Goal: Book appointment/travel/reservation

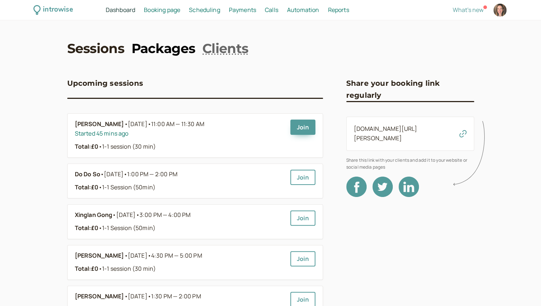
click at [156, 44] on link "Packages" at bounding box center [164, 48] width 64 height 18
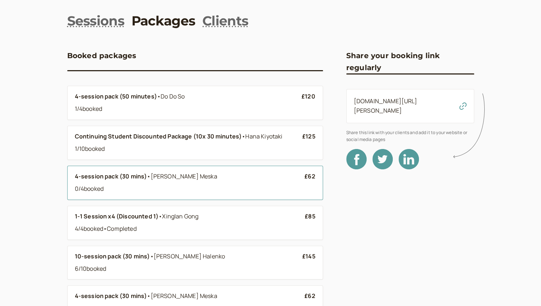
scroll to position [36, 0]
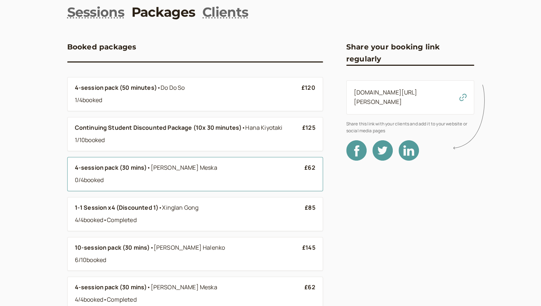
click at [196, 177] on div "0 / 4 booked" at bounding box center [190, 180] width 230 height 9
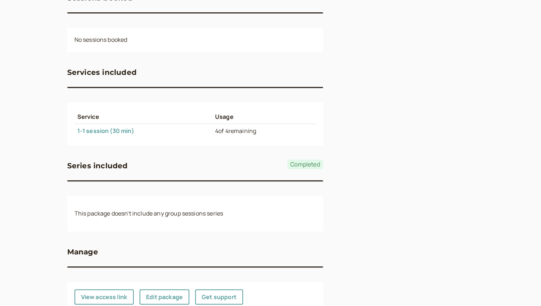
scroll to position [172, 0]
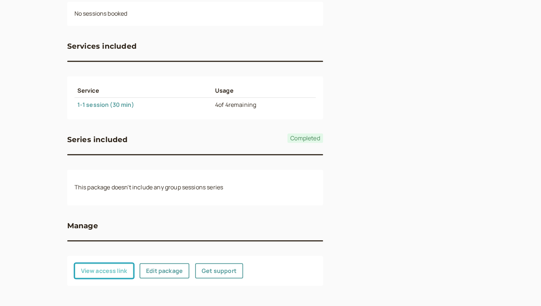
click at [111, 272] on button "View access link" at bounding box center [105, 270] width 60 height 15
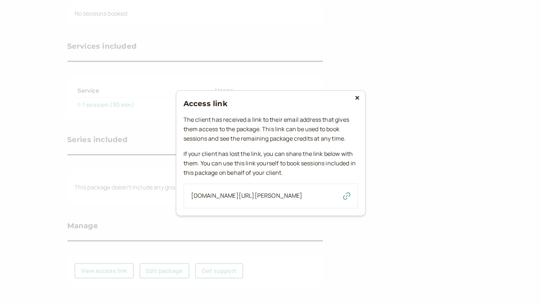
click at [233, 197] on icon "button" at bounding box center [346, 195] width 7 height 7
click at [233, 95] on icon at bounding box center [357, 98] width 4 height 6
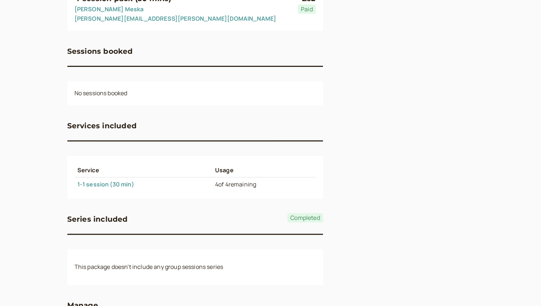
scroll to position [0, 0]
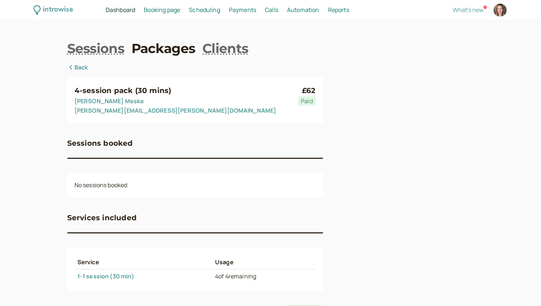
click at [204, 11] on span "Scheduling" at bounding box center [204, 10] width 31 height 8
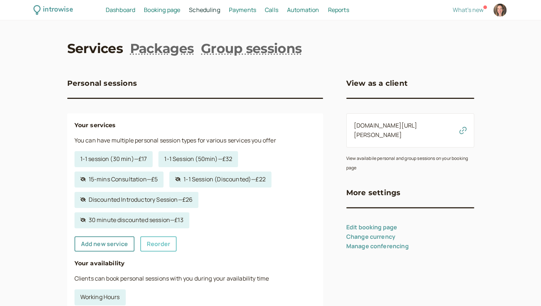
scroll to position [109, 0]
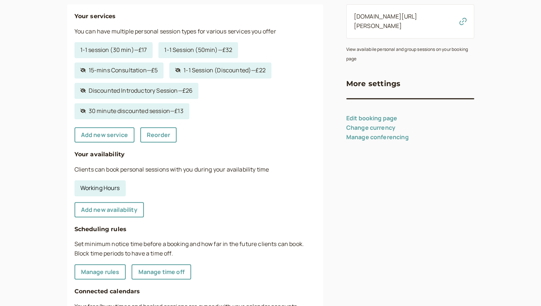
click at [113, 189] on link "Working Hours" at bounding box center [100, 188] width 51 height 16
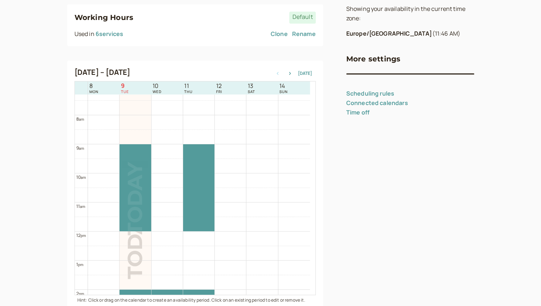
scroll to position [197, 0]
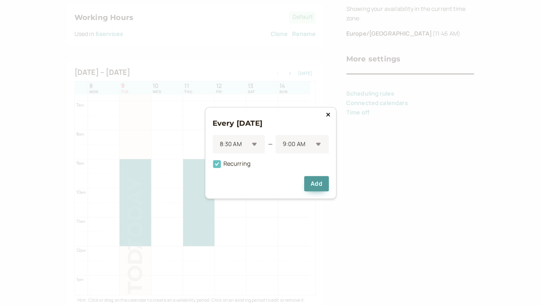
click at [220, 162] on icon at bounding box center [217, 164] width 8 height 8
click at [213, 166] on input "Recurring" at bounding box center [213, 166] width 0 height 0
click at [233, 188] on button "Add" at bounding box center [316, 183] width 24 height 15
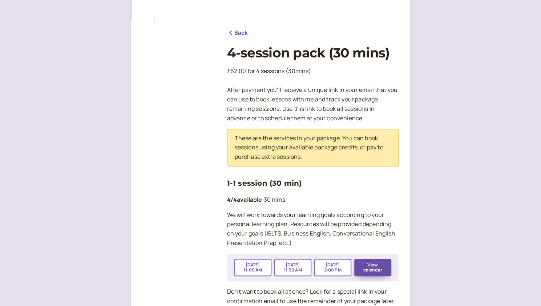
scroll to position [146, 0]
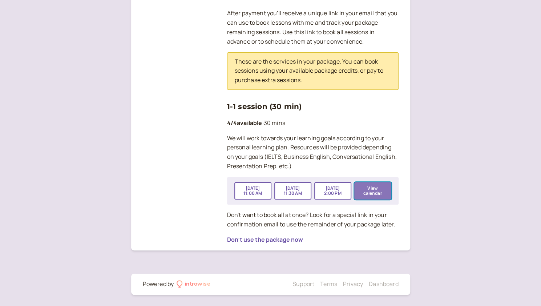
click at [379, 191] on button "View calendar" at bounding box center [372, 190] width 37 height 17
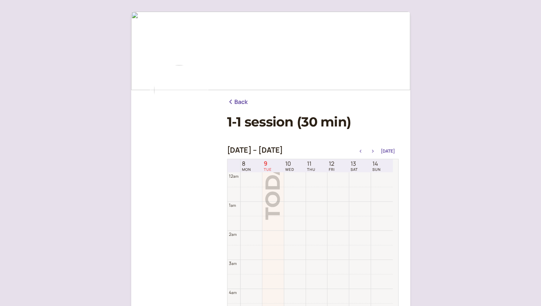
scroll to position [233, 0]
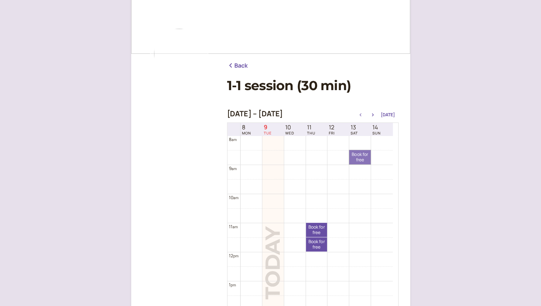
click at [361, 158] on link "Book for free free" at bounding box center [359, 157] width 21 height 14
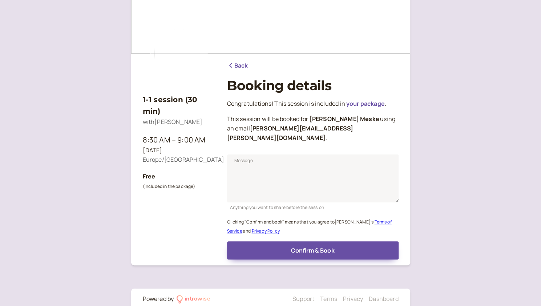
scroll to position [42, 0]
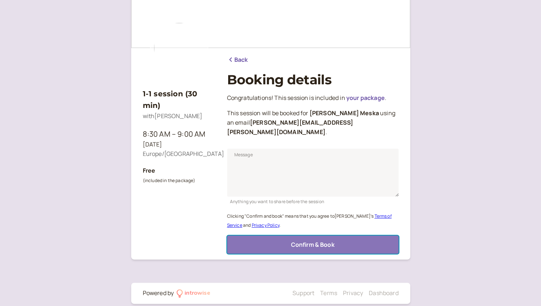
click at [306, 241] on span "Confirm & Book" at bounding box center [313, 245] width 44 height 8
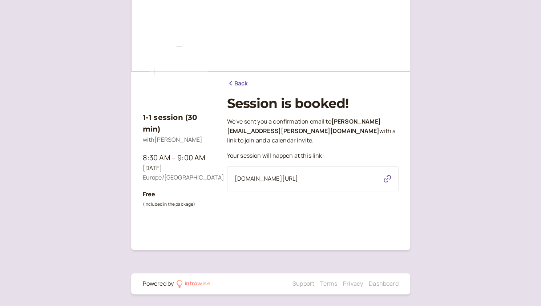
scroll to position [19, 0]
